Goal: Register for event/course

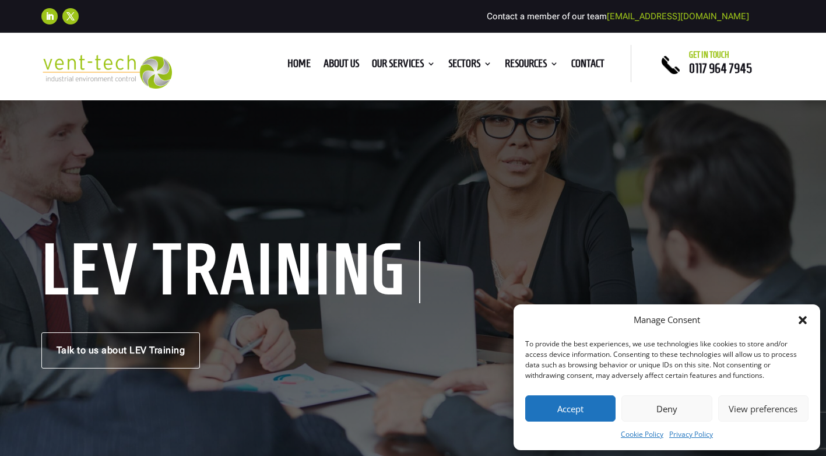
click at [573, 399] on button "Accept" at bounding box center [570, 408] width 90 height 26
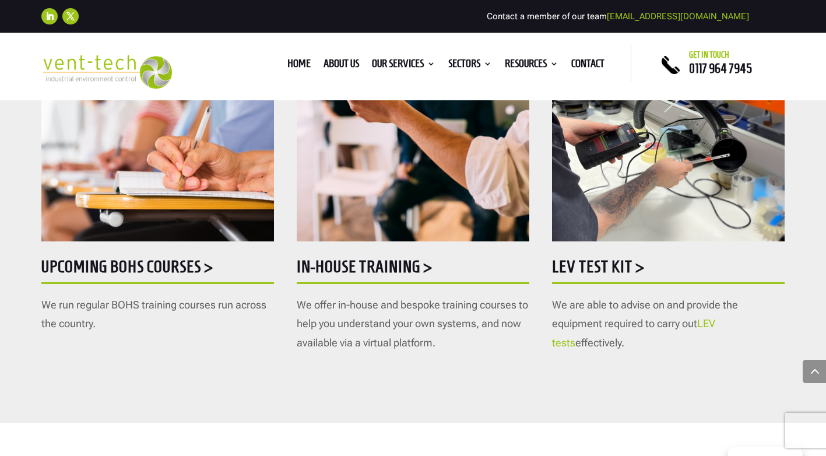
scroll to position [641, 0]
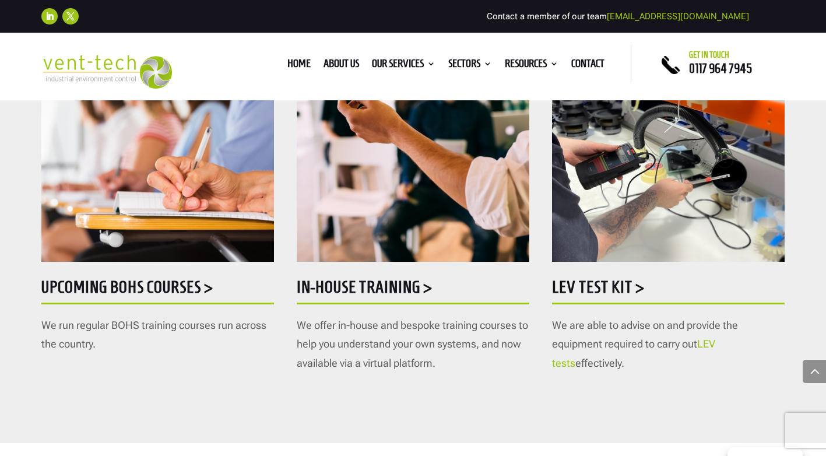
click at [715, 340] on link "LEV tests" at bounding box center [633, 352] width 163 height 31
click at [121, 287] on h5 "Upcoming BOHS courses >" at bounding box center [157, 290] width 233 height 23
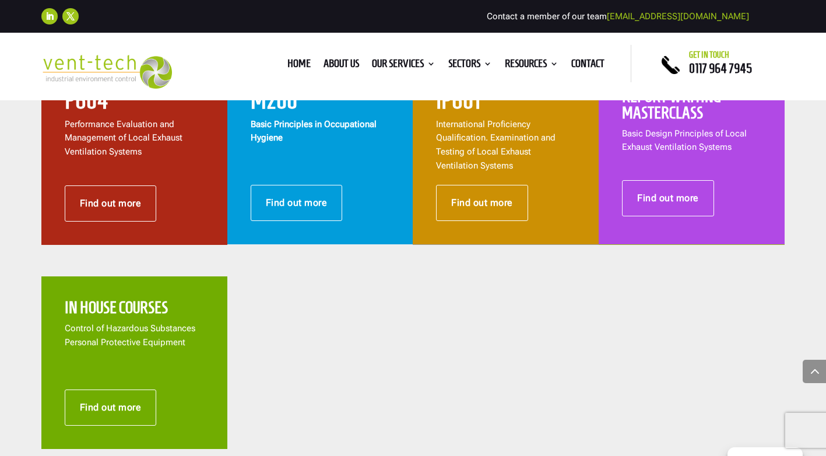
scroll to position [758, 0]
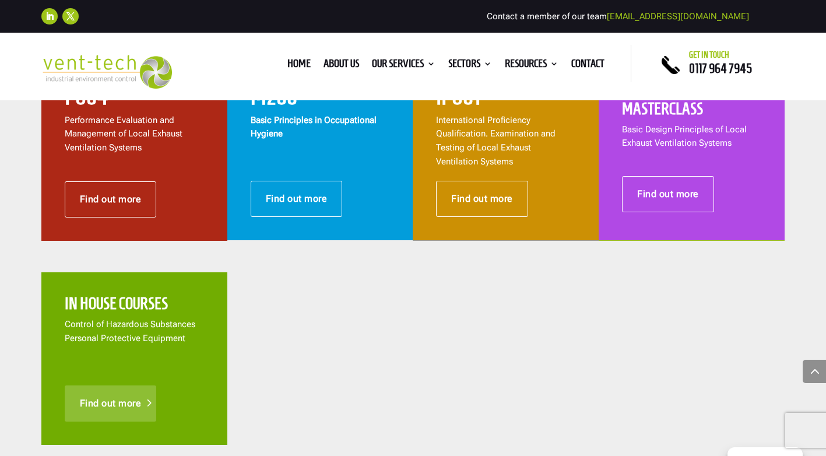
click at [110, 408] on link "Find out more" at bounding box center [111, 403] width 92 height 36
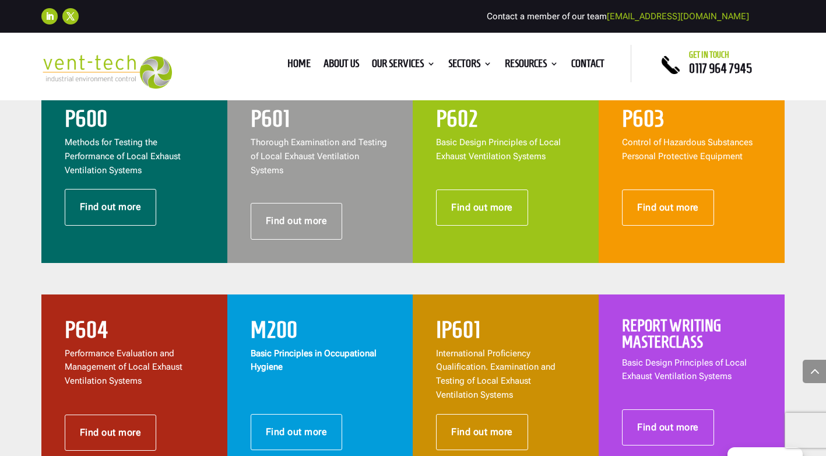
scroll to position [583, 0]
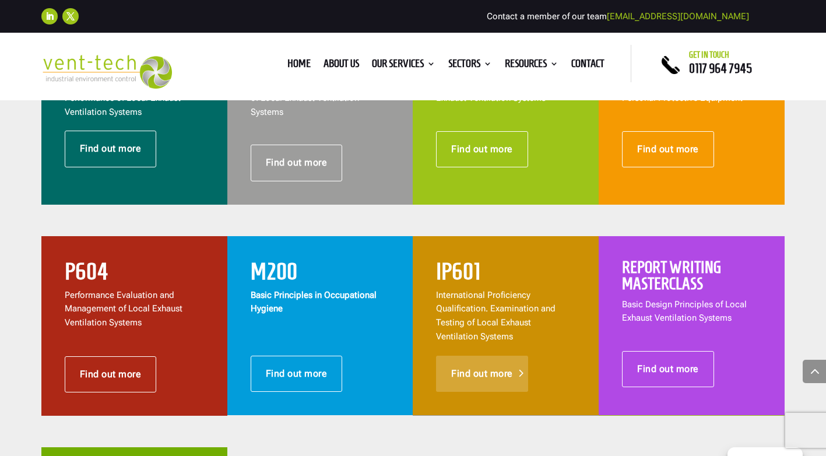
click at [475, 361] on link "Find out more" at bounding box center [482, 373] width 92 height 36
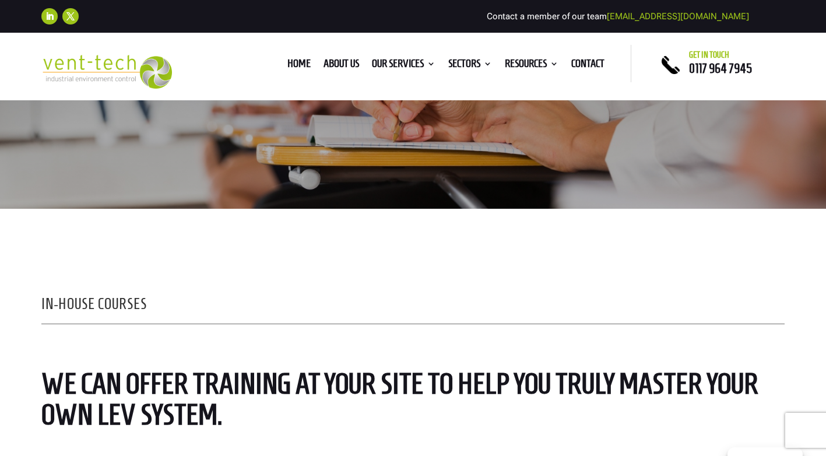
scroll to position [117, 0]
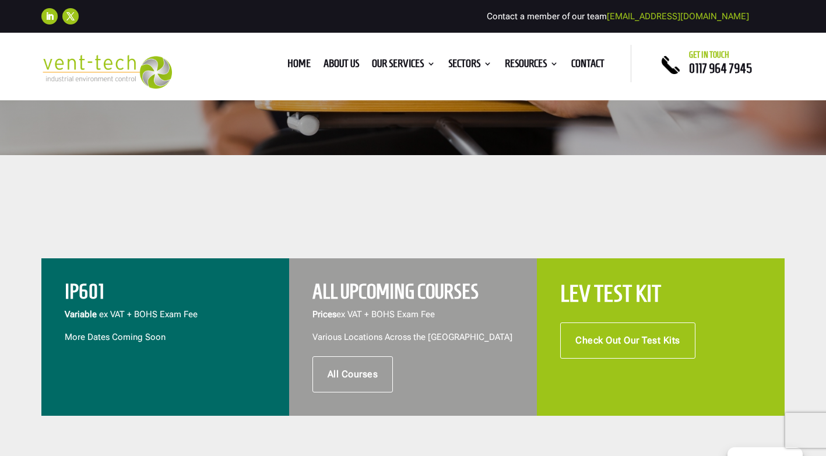
scroll to position [408, 0]
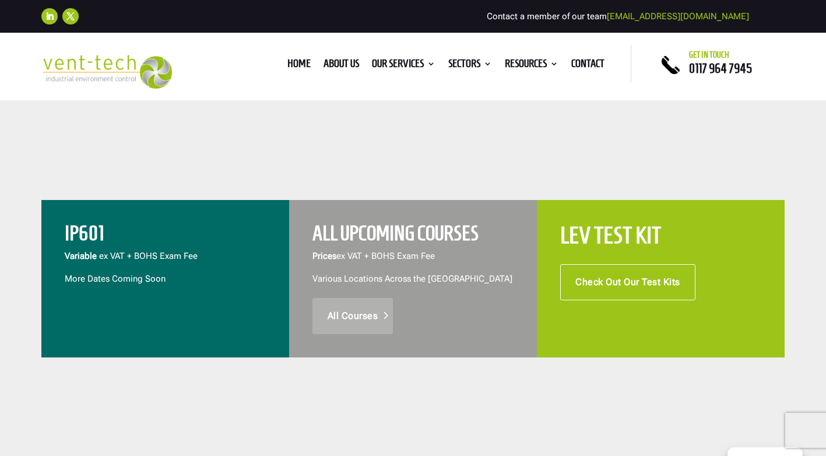
click at [371, 323] on link "All Courses" at bounding box center [352, 316] width 81 height 36
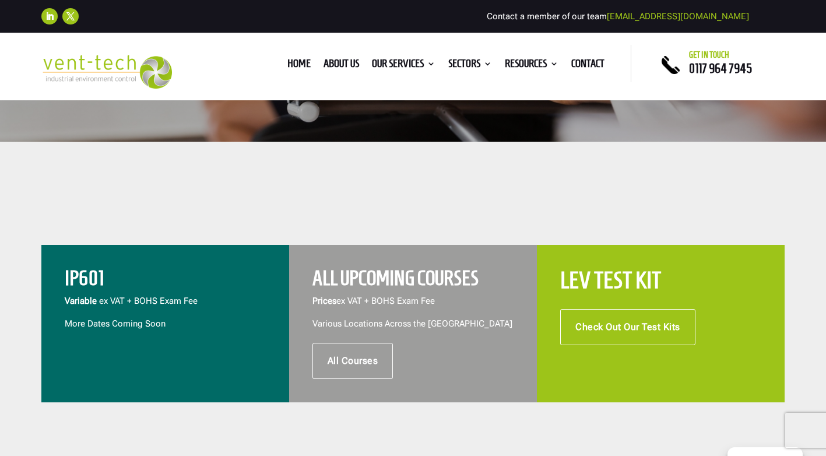
scroll to position [233, 0]
